Goal: Task Accomplishment & Management: Use online tool/utility

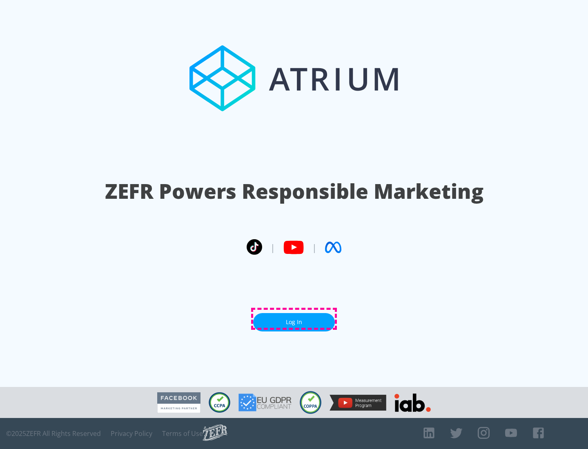
click at [294, 319] on link "Log In" at bounding box center [294, 322] width 82 height 18
